Goal: Task Accomplishment & Management: Use online tool/utility

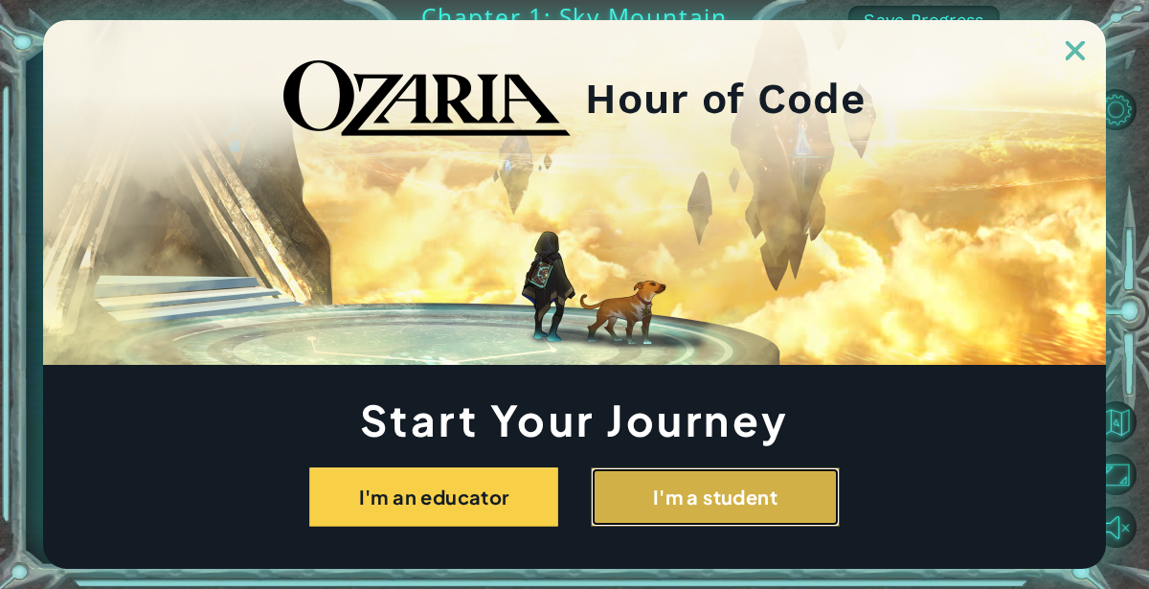
click at [663, 493] on button "I'm a student" at bounding box center [715, 496] width 249 height 59
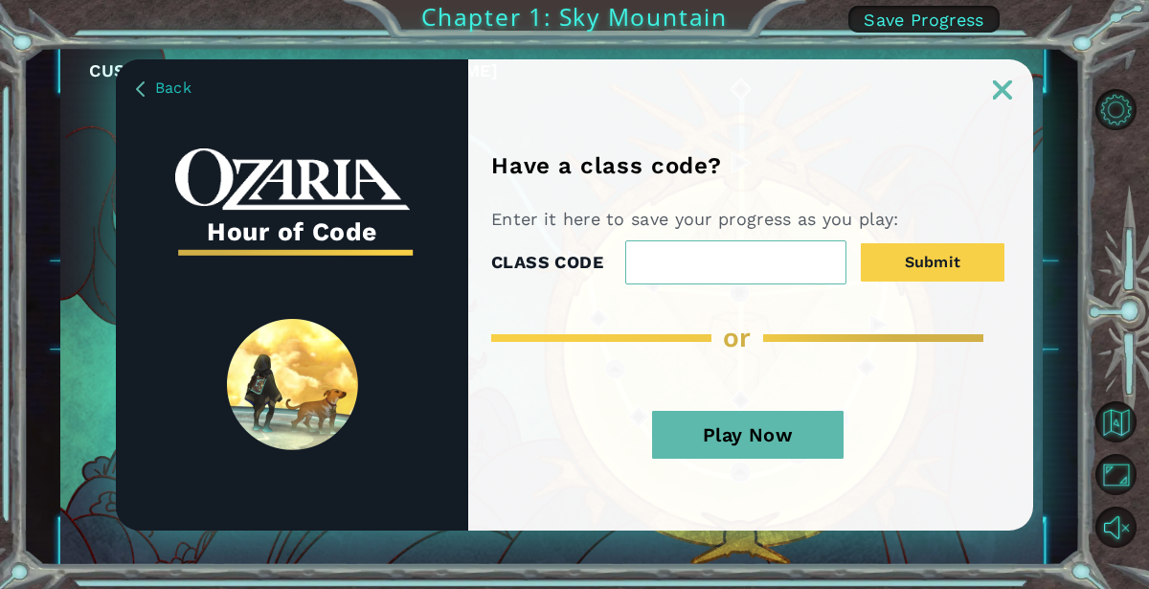
click at [805, 440] on button "Play Now" at bounding box center [748, 435] width 192 height 48
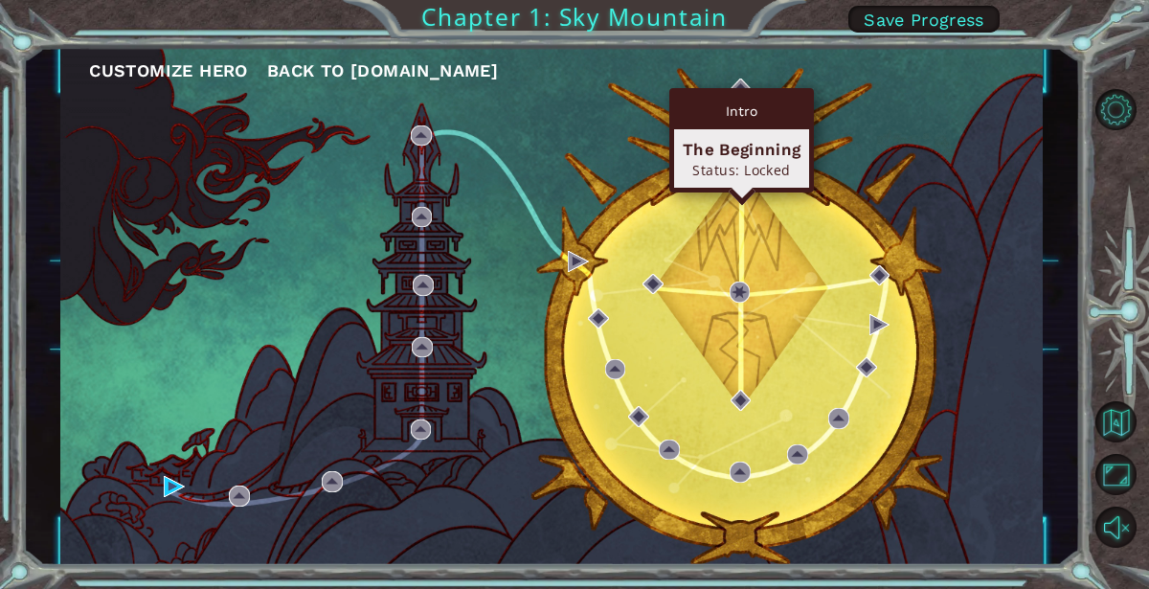
click at [744, 94] on div "Intro" at bounding box center [741, 111] width 135 height 36
click at [744, 87] on img at bounding box center [741, 89] width 21 height 21
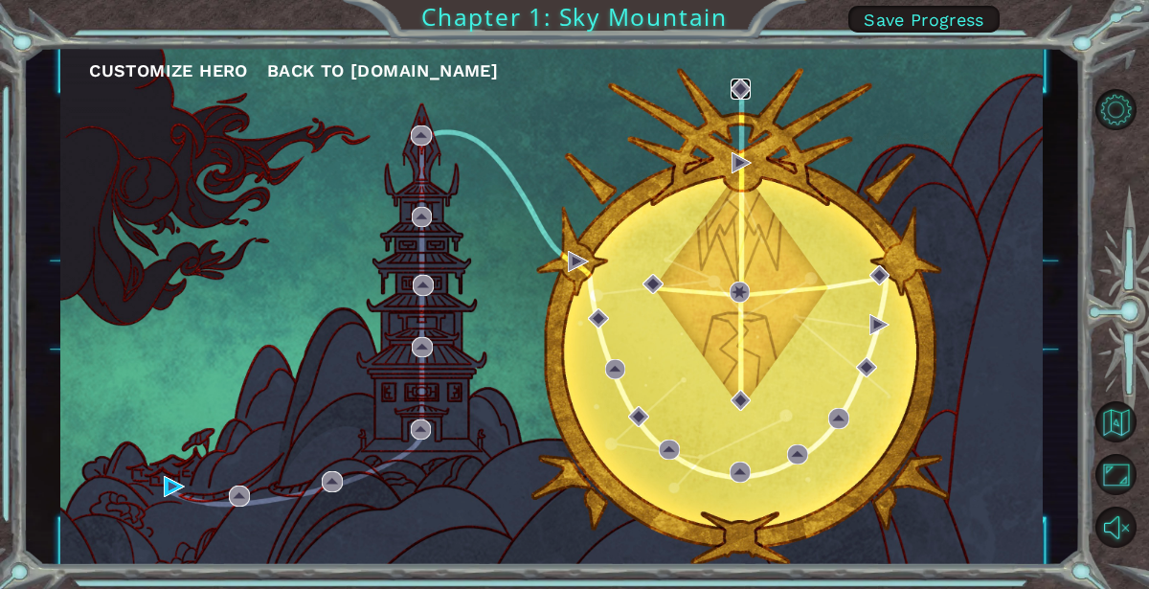
click at [744, 87] on img at bounding box center [741, 89] width 21 height 21
click at [735, 93] on img at bounding box center [741, 89] width 21 height 21
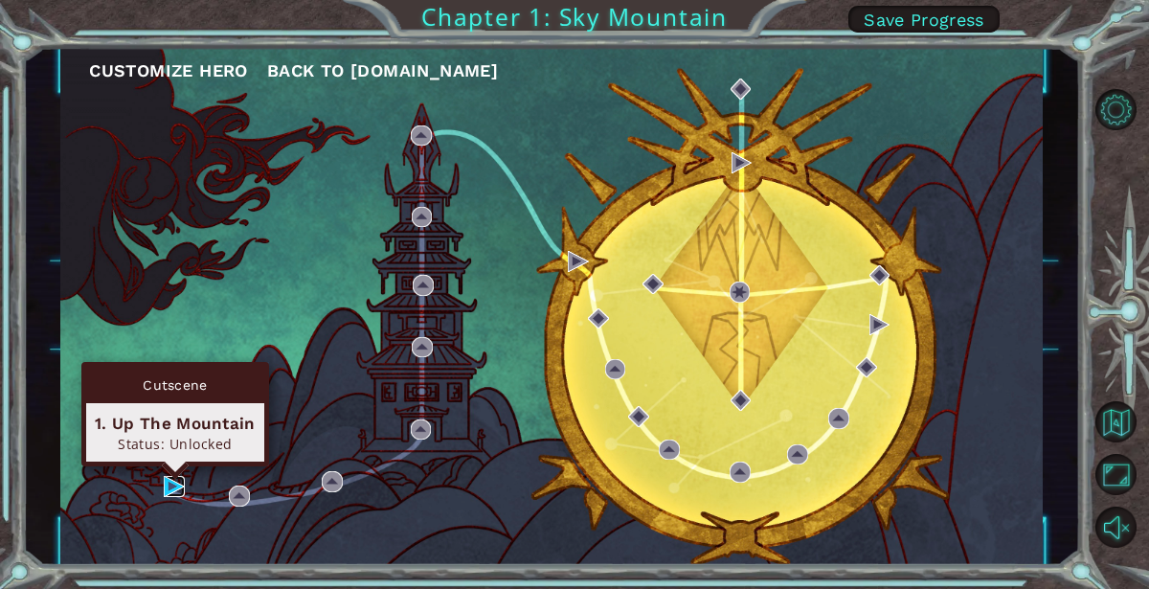
click at [172, 485] on img at bounding box center [174, 486] width 21 height 21
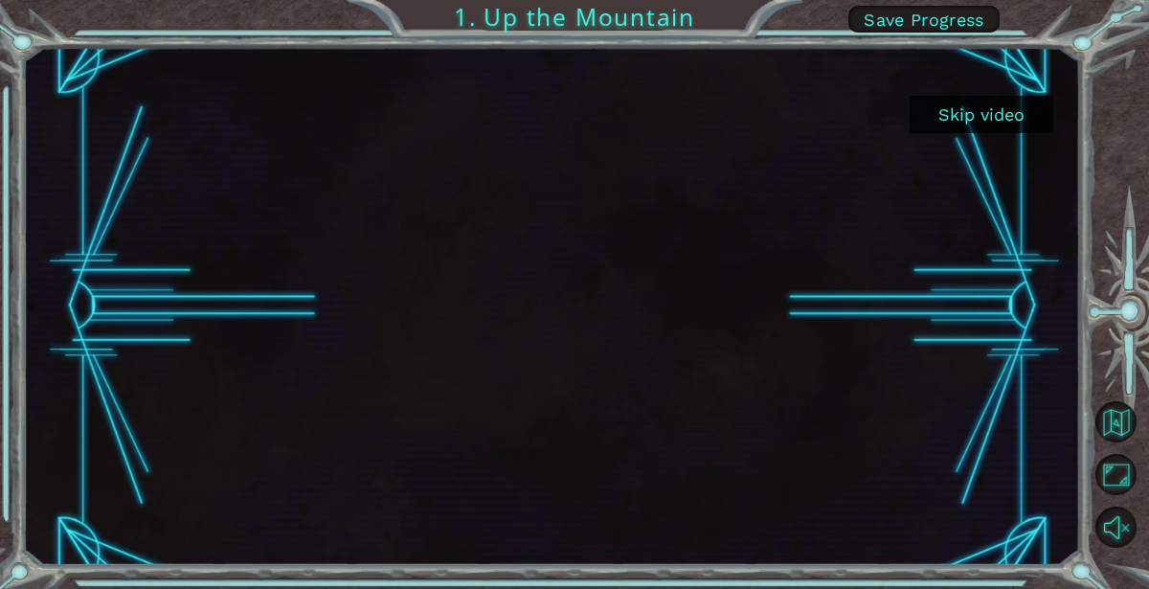
click at [970, 116] on button "Skip video" at bounding box center [982, 114] width 144 height 37
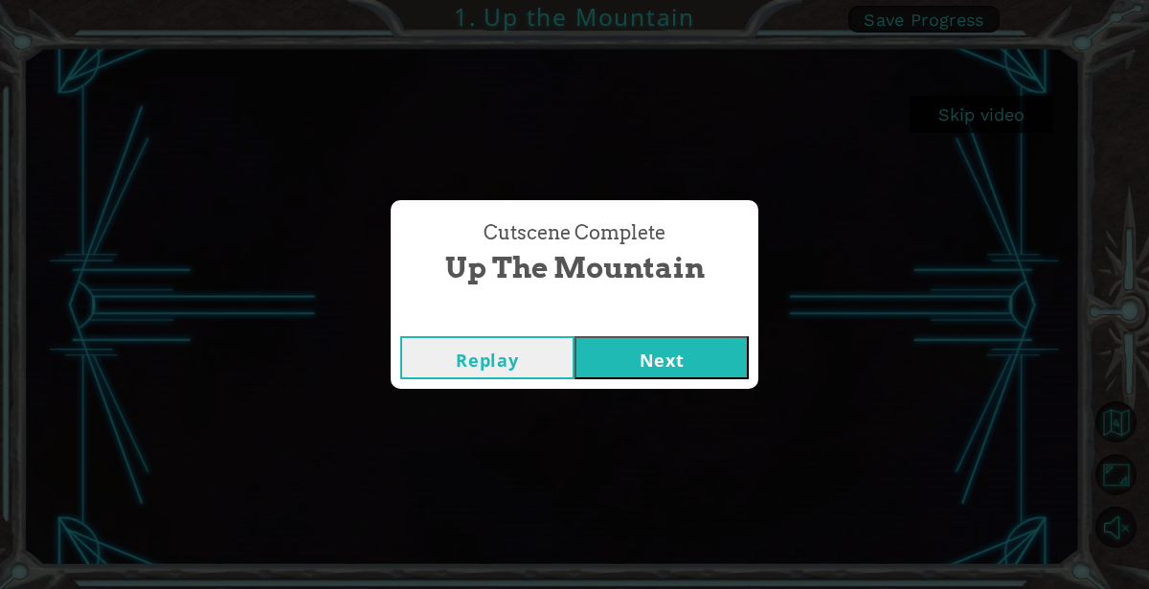
click at [712, 356] on button "Next" at bounding box center [662, 357] width 174 height 43
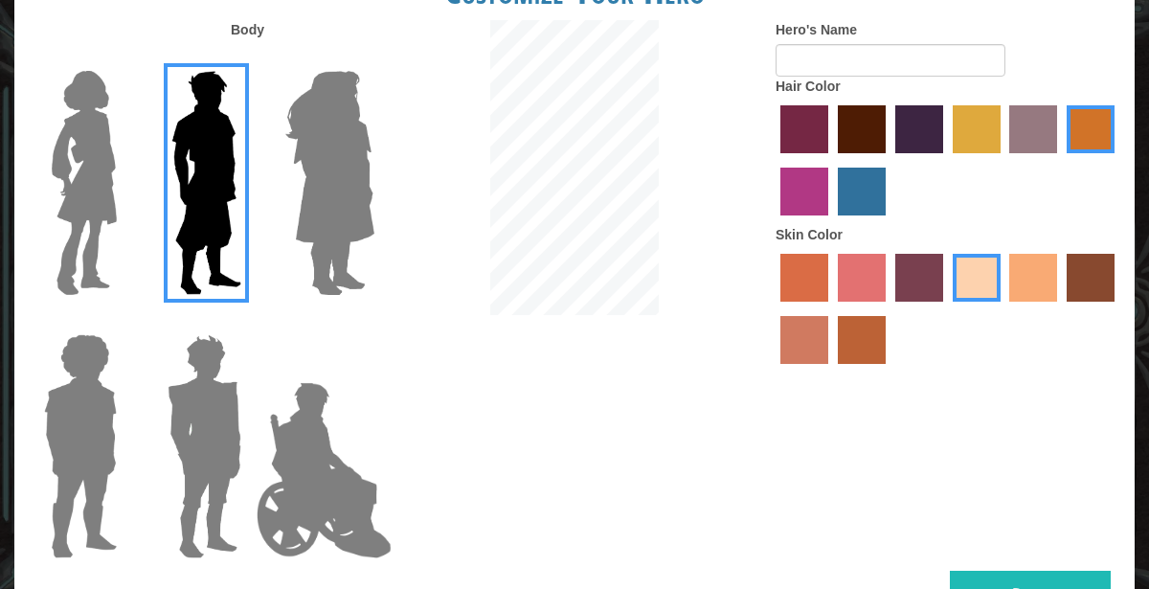
click at [344, 145] on img at bounding box center [330, 182] width 104 height 239
click at [373, 58] on input "Hero Amethyst" at bounding box center [373, 58] width 0 height 0
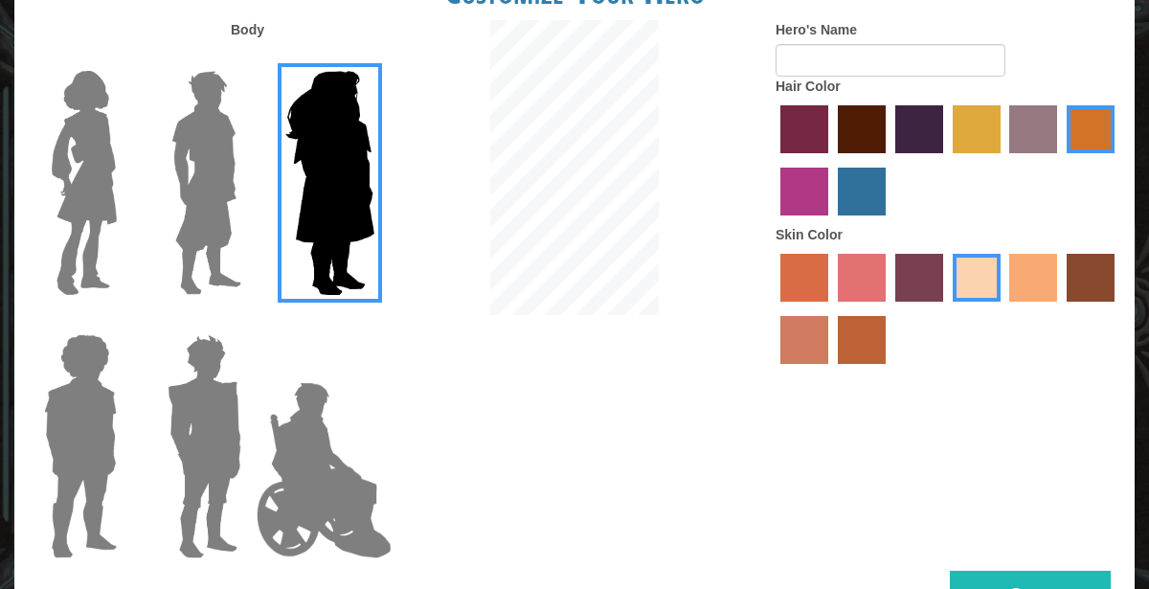
click at [200, 169] on img at bounding box center [206, 182] width 85 height 239
click at [249, 58] on input "Hero Lars" at bounding box center [249, 58] width 0 height 0
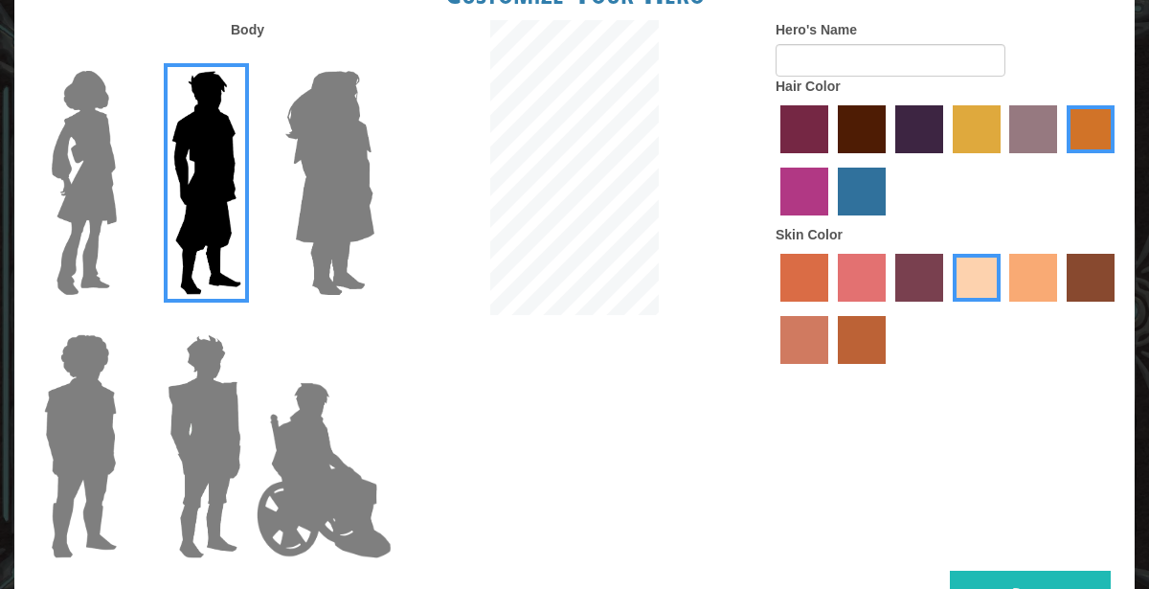
click at [857, 139] on label "maroon hair color" at bounding box center [862, 129] width 48 height 48
click at [831, 160] on input "maroon hair color" at bounding box center [831, 160] width 0 height 0
click at [317, 478] on img at bounding box center [324, 470] width 150 height 192
click at [373, 322] on input "Hero Jamie" at bounding box center [373, 322] width 0 height 0
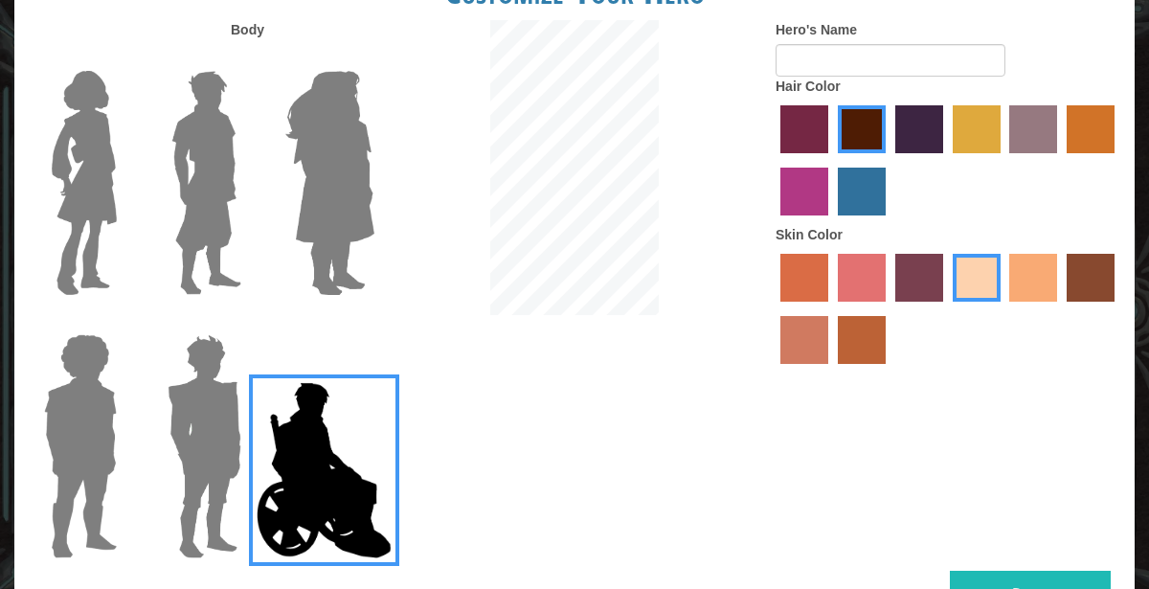
click at [223, 198] on img at bounding box center [206, 182] width 85 height 239
click at [249, 58] on input "Hero Lars" at bounding box center [249, 58] width 0 height 0
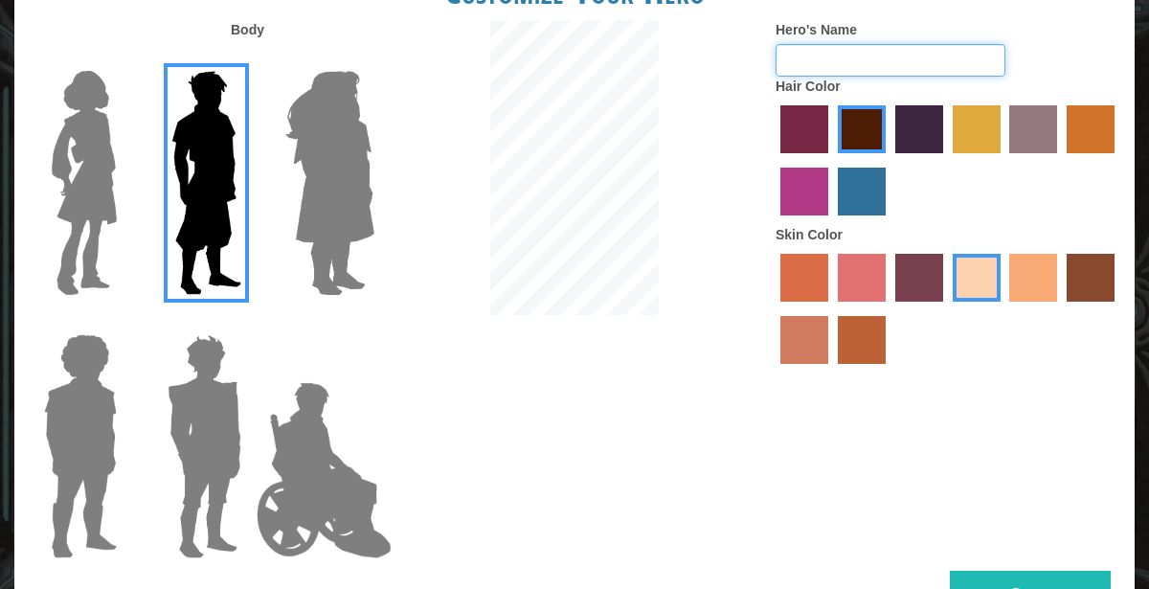
click at [833, 59] on input "Hero's Name" at bounding box center [891, 60] width 230 height 33
type input "dragon slayer"
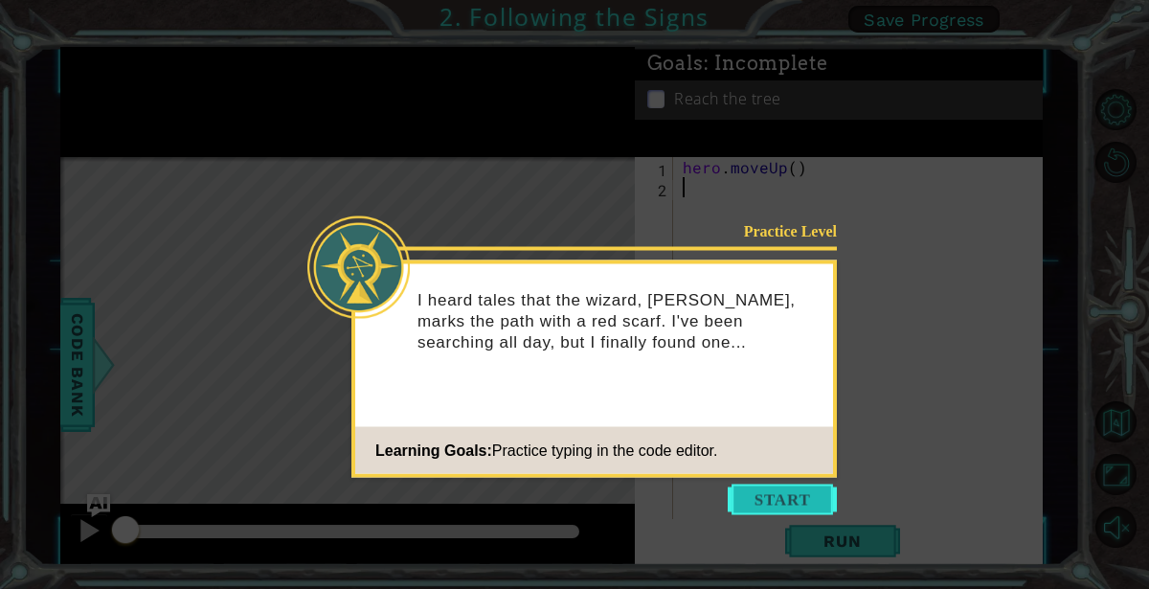
click at [783, 497] on button "Start" at bounding box center [782, 500] width 109 height 31
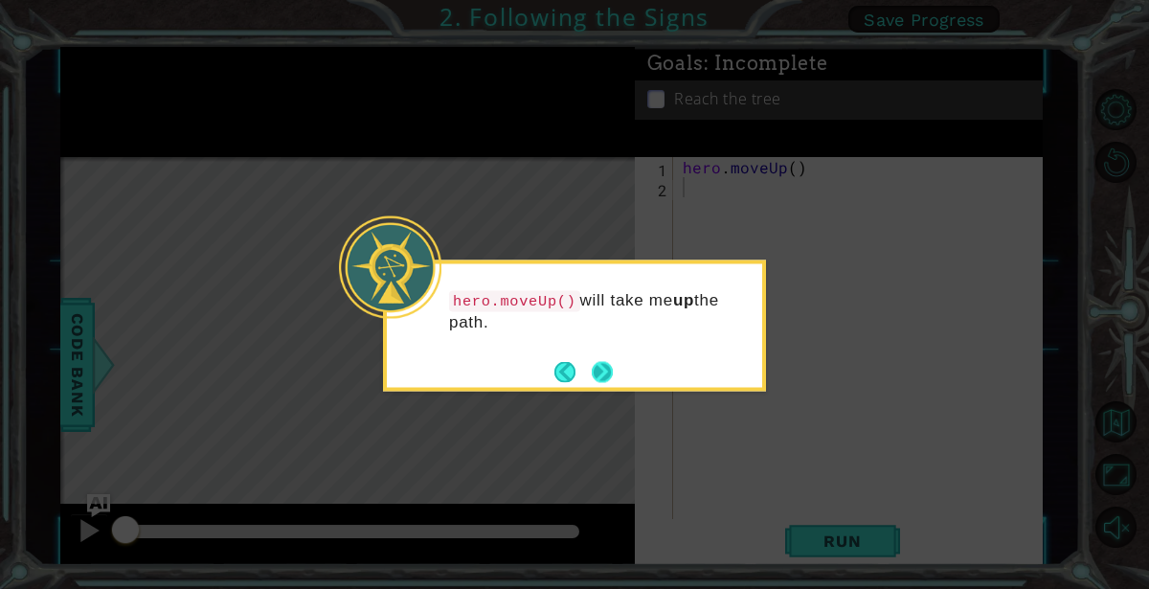
click at [605, 372] on button "Next" at bounding box center [602, 371] width 21 height 21
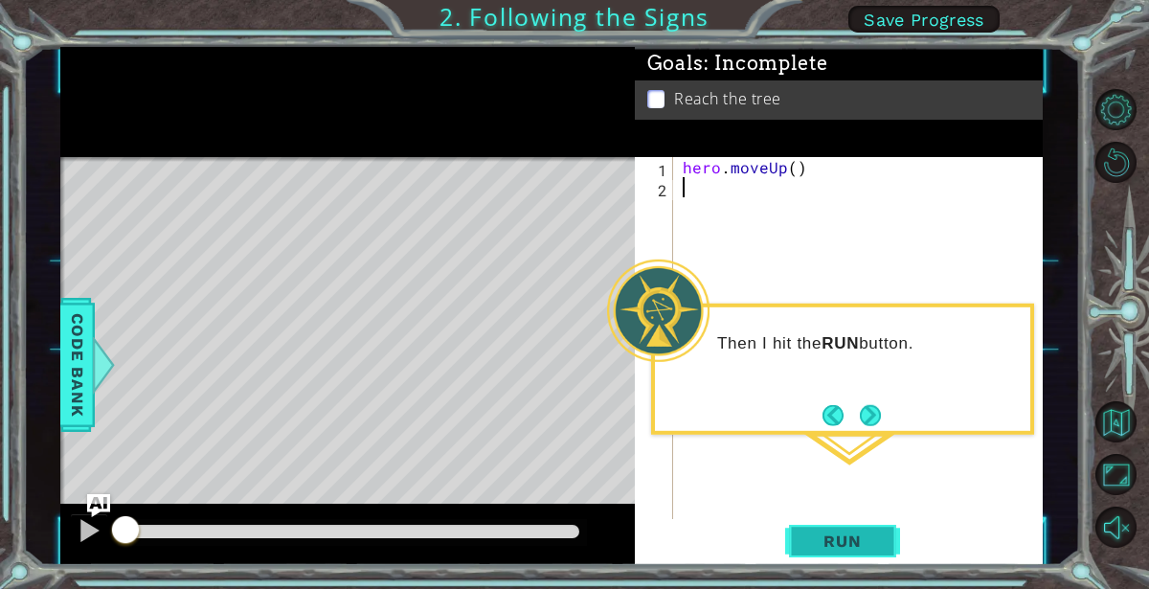
click at [832, 541] on span "Run" at bounding box center [842, 540] width 76 height 19
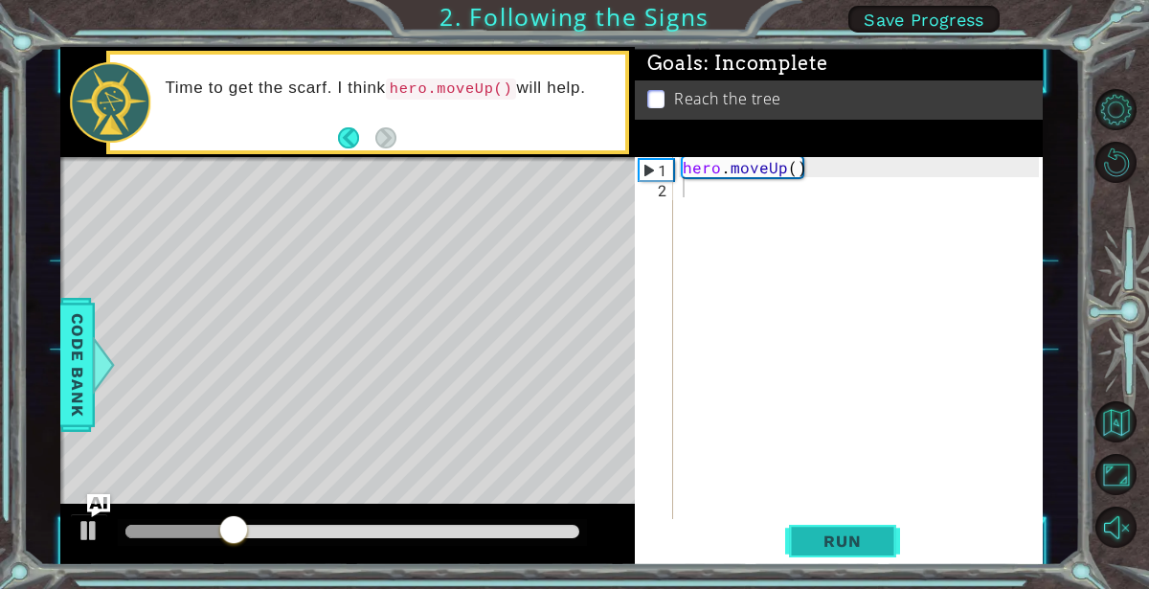
click at [843, 546] on span "Run" at bounding box center [842, 540] width 76 height 19
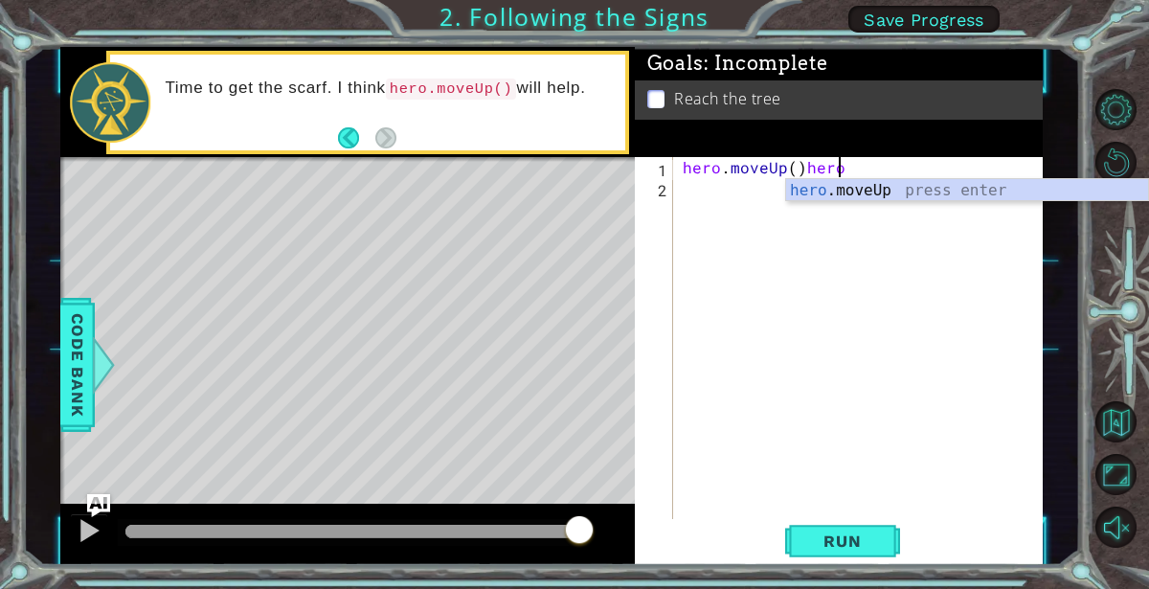
scroll to position [0, 9]
click at [891, 190] on div "hero .moveUp press enter" at bounding box center [967, 213] width 363 height 69
type textarea "hero.moveUp()hero.moveUp()"
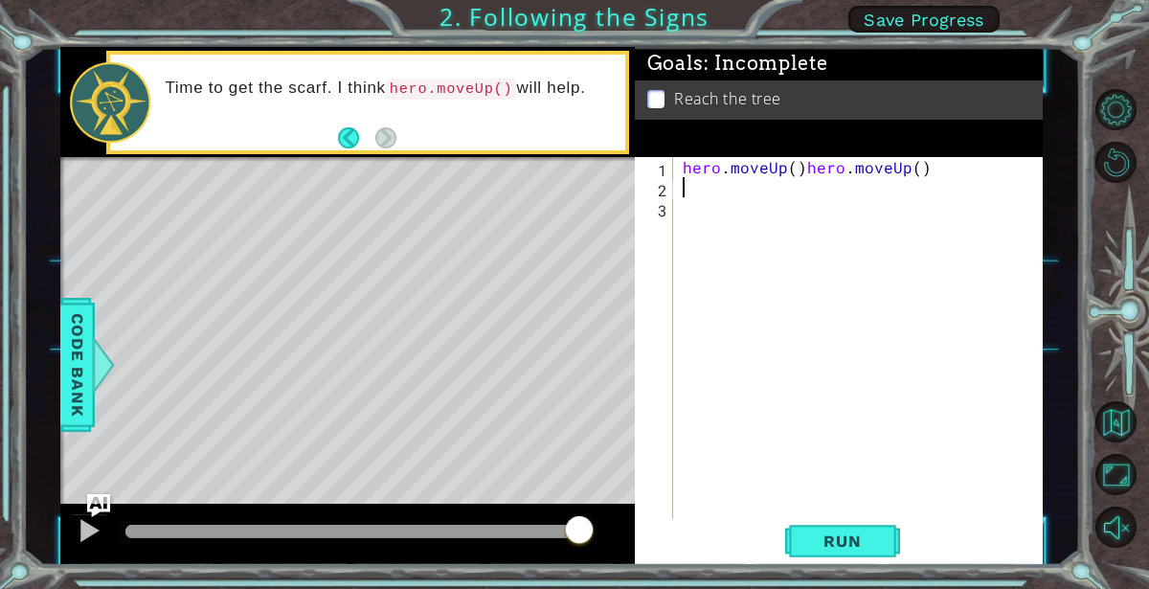
scroll to position [0, 0]
click at [845, 536] on span "Run" at bounding box center [842, 540] width 76 height 19
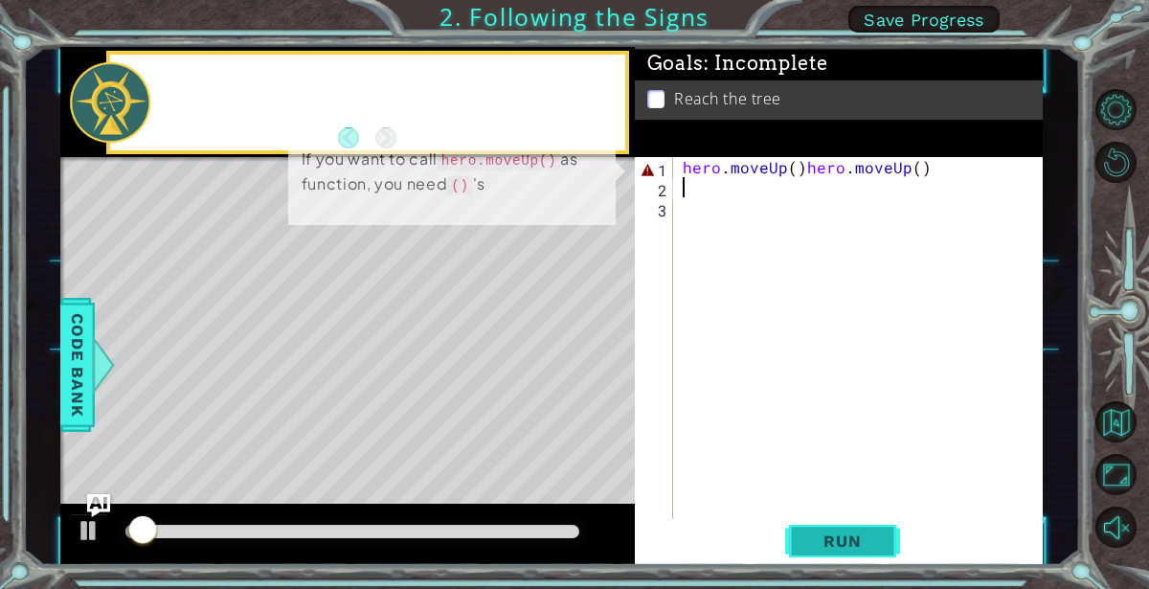
click at [845, 535] on span "Run" at bounding box center [842, 540] width 76 height 19
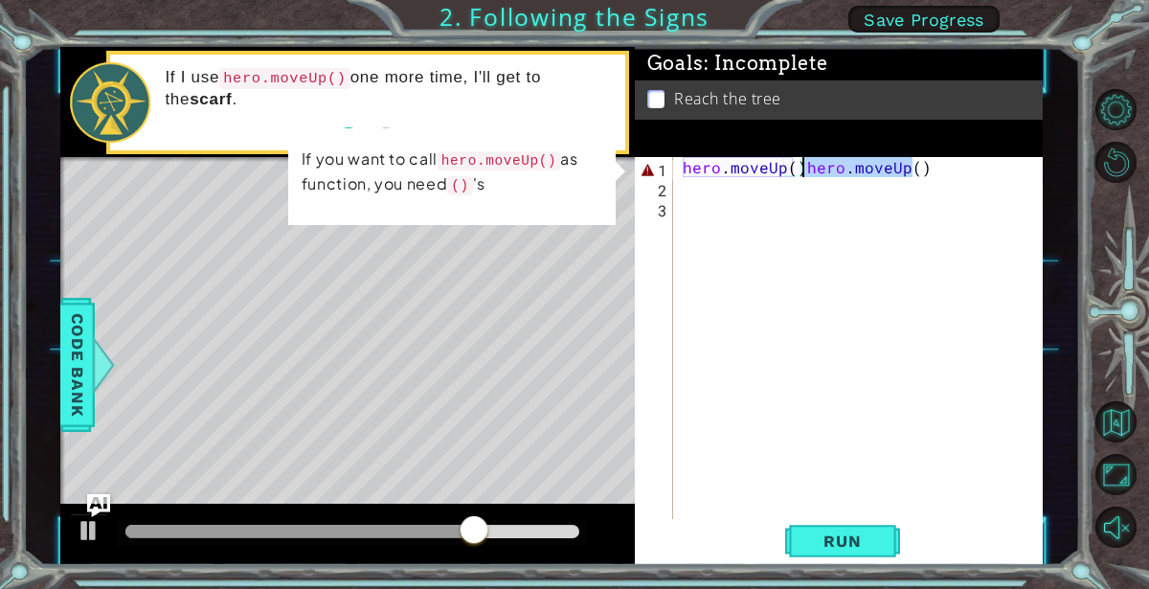
drag, startPoint x: 914, startPoint y: 169, endPoint x: 797, endPoint y: 163, distance: 118.0
click at [797, 163] on div "hero . moveUp ( ) hero . moveUp ( )" at bounding box center [864, 358] width 370 height 402
type textarea "hero.moveUp()hero.moveUp()"
